Goal: Task Accomplishment & Management: Use online tool/utility

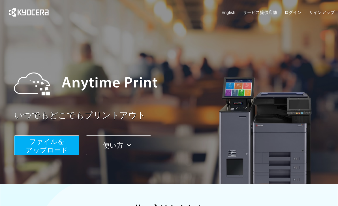
click at [42, 144] on span "ファイルを ​​アップロード" at bounding box center [47, 146] width 42 height 16
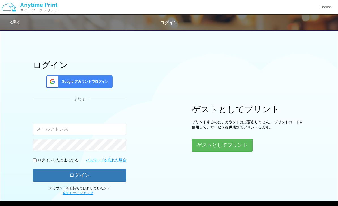
click at [213, 146] on button "ゲストとしてプリント" at bounding box center [222, 145] width 61 height 13
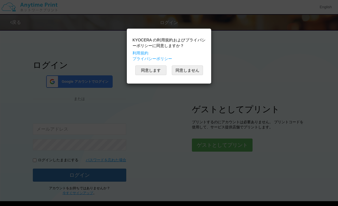
click at [145, 68] on button "同意します" at bounding box center [151, 70] width 31 height 10
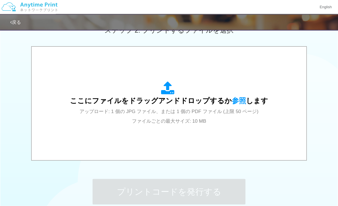
scroll to position [169, 0]
click at [244, 103] on span "ここにファイルをドラッグアンドドロップするか 参照 します" at bounding box center [169, 101] width 198 height 8
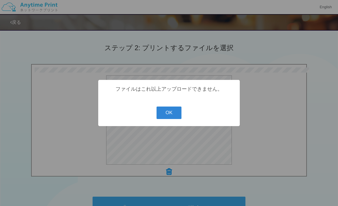
click at [174, 119] on button "OK" at bounding box center [169, 113] width 25 height 12
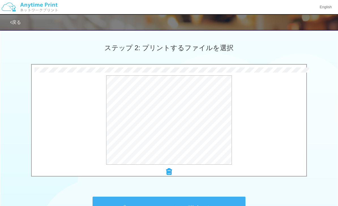
scroll to position [159, 0]
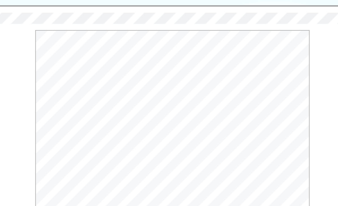
click at [0, 0] on button "プレビュー" at bounding box center [0, 0] width 0 height 0
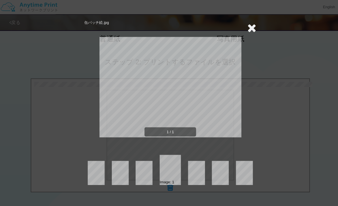
click at [249, 23] on icon at bounding box center [249, 27] width 9 height 11
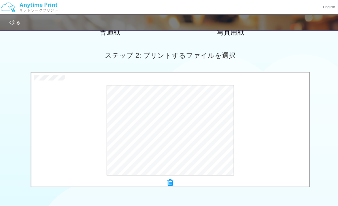
scroll to position [144, 0]
click at [171, 178] on icon at bounding box center [169, 180] width 6 height 7
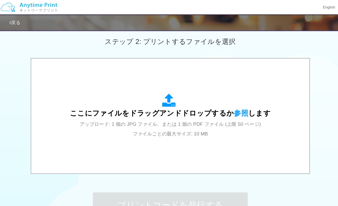
scroll to position [158, 0]
click at [237, 105] on div "ここにファイルをドラッグアンドドロップするか 参照 します アップロード: 1 個の JPG ファイル、または 1 個の PDF ファイル (上限 50 ペー…" at bounding box center [169, 114] width 198 height 44
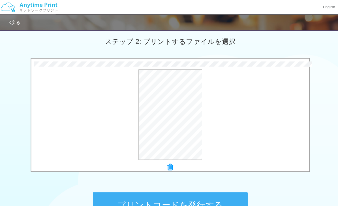
click at [0, 0] on button "プレビュー" at bounding box center [0, 0] width 0 height 0
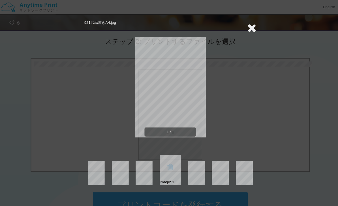
click at [249, 28] on icon at bounding box center [249, 27] width 9 height 11
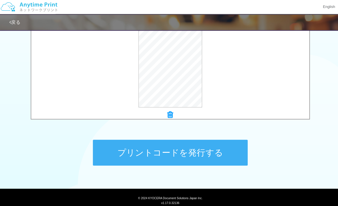
scroll to position [209, 0]
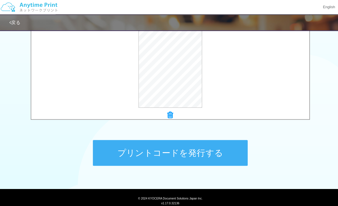
click at [215, 151] on button "プリントコードを発行する" at bounding box center [169, 151] width 153 height 26
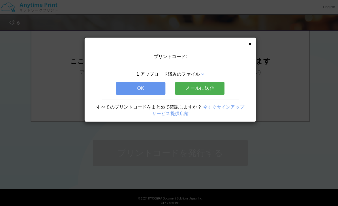
scroll to position [0, 0]
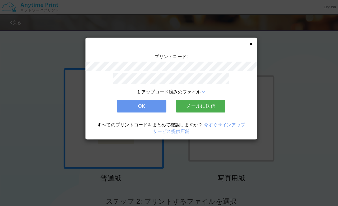
click at [149, 101] on button "OK" at bounding box center [140, 105] width 49 height 12
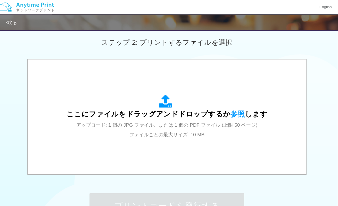
scroll to position [157, 0]
click at [234, 113] on span "参照" at bounding box center [239, 112] width 14 height 8
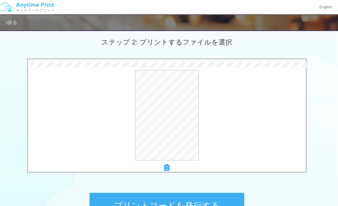
click at [206, 196] on button "プリントコードを発行する" at bounding box center [169, 203] width 153 height 26
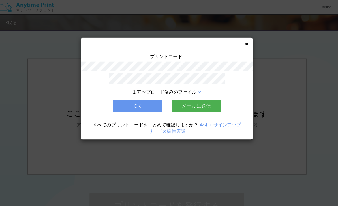
click at [247, 41] on div "プリントコード: 1 アップロード済みのファイル OK メールに送信 すべてのプリントコードをまとめて確認しますか？ 今すぐサインアップ サービス提供店舗" at bounding box center [169, 87] width 170 height 101
click at [147, 101] on button "OK" at bounding box center [140, 105] width 49 height 12
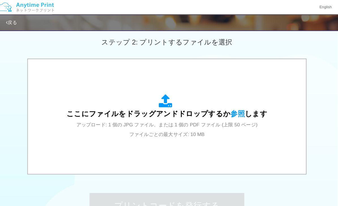
click at [236, 111] on span "参照" at bounding box center [239, 112] width 14 height 8
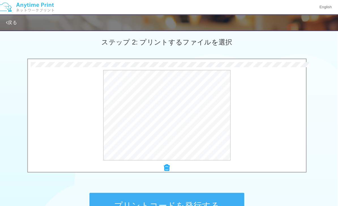
click at [202, 201] on button "プリントコードを発行する" at bounding box center [169, 203] width 153 height 26
